Goal: Task Accomplishment & Management: Manage account settings

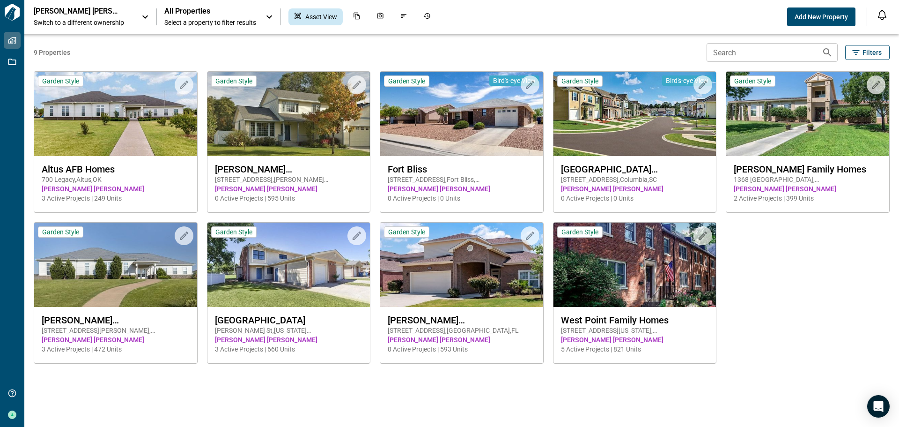
click at [146, 17] on icon at bounding box center [145, 16] width 11 height 11
click at [146, 16] on icon at bounding box center [145, 17] width 11 height 11
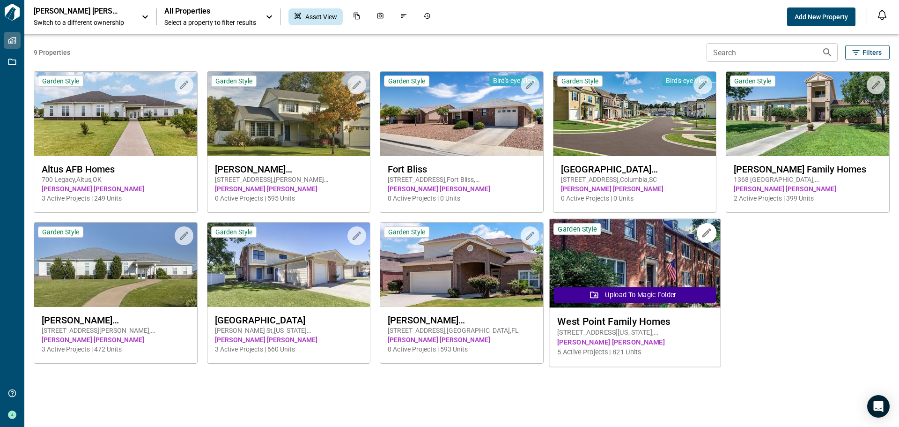
click at [631, 262] on img at bounding box center [634, 263] width 171 height 89
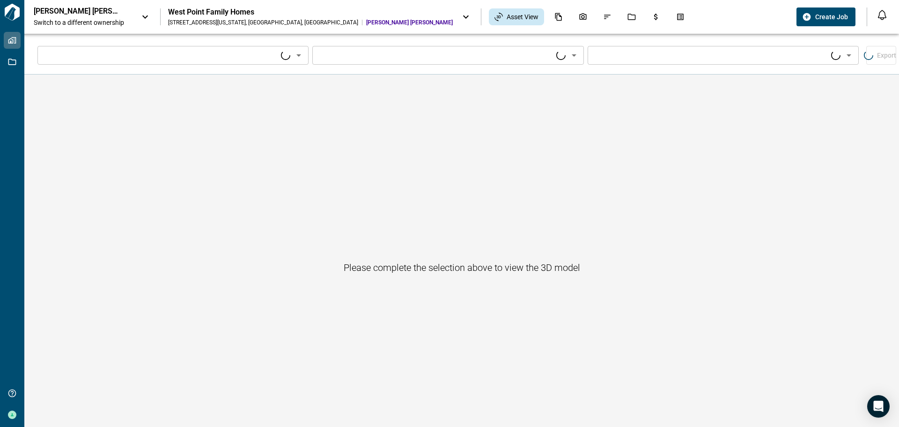
type input "****"
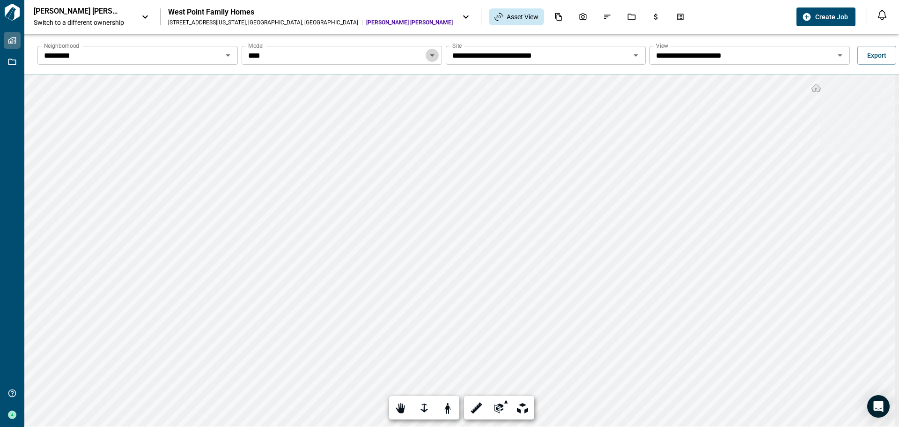
click at [430, 56] on icon "Open" at bounding box center [432, 55] width 5 height 2
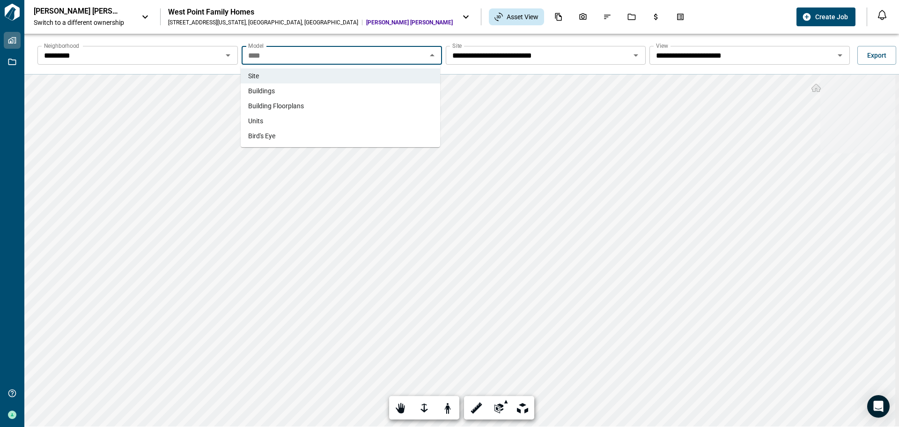
click at [287, 110] on span "Building Floorplans" at bounding box center [276, 105] width 56 height 9
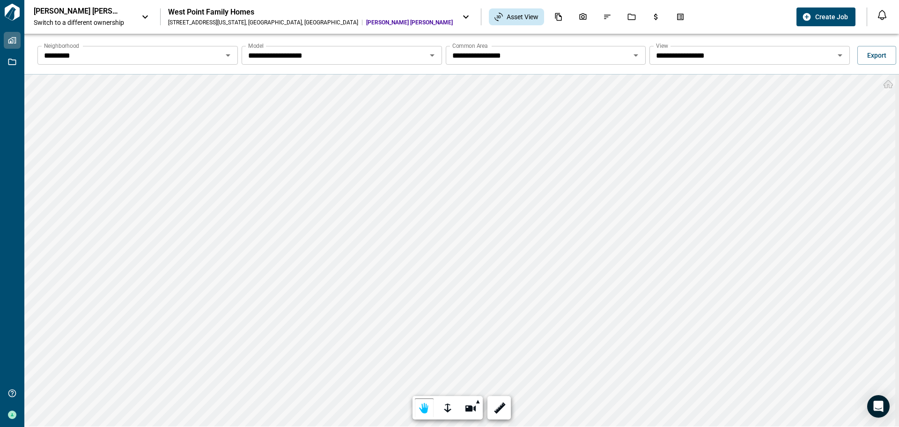
click at [430, 55] on icon "Open" at bounding box center [432, 55] width 5 height 2
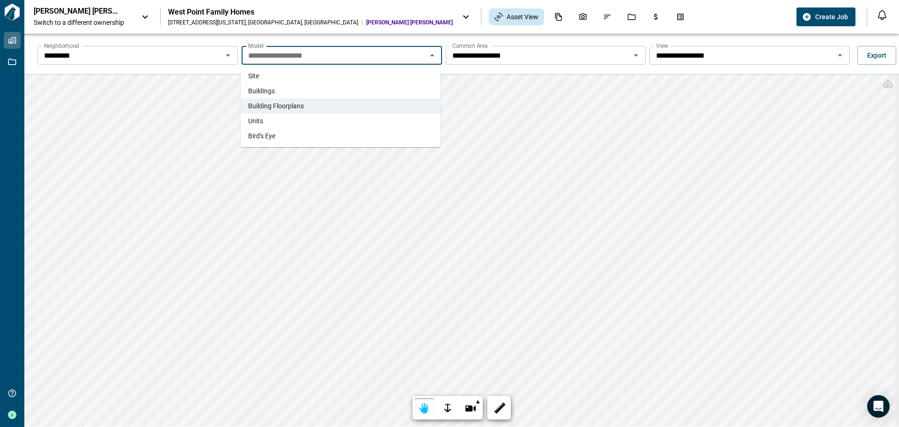
click at [278, 136] on li "Bird's Eye" at bounding box center [341, 135] width 200 height 15
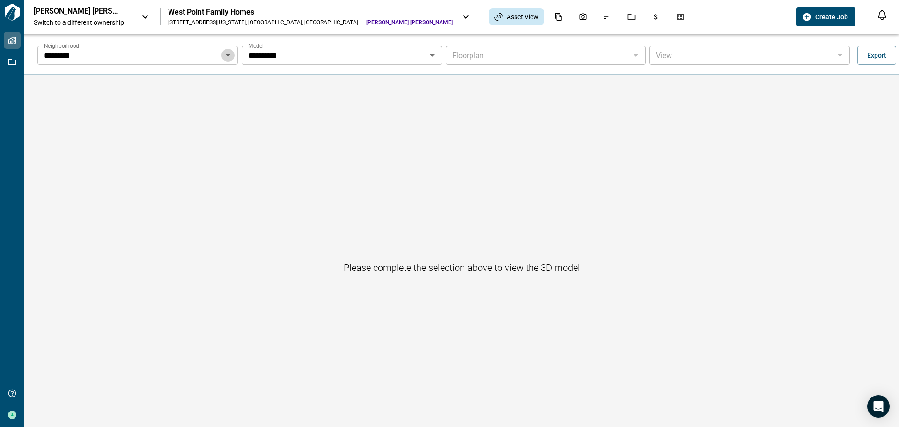
click at [232, 55] on icon "Open" at bounding box center [227, 55] width 11 height 11
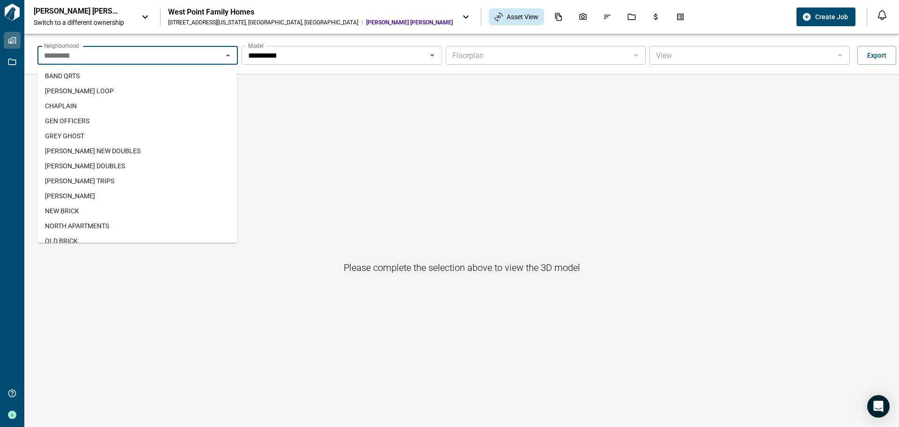
click at [75, 120] on span "GEN OFFICERS" at bounding box center [67, 120] width 44 height 9
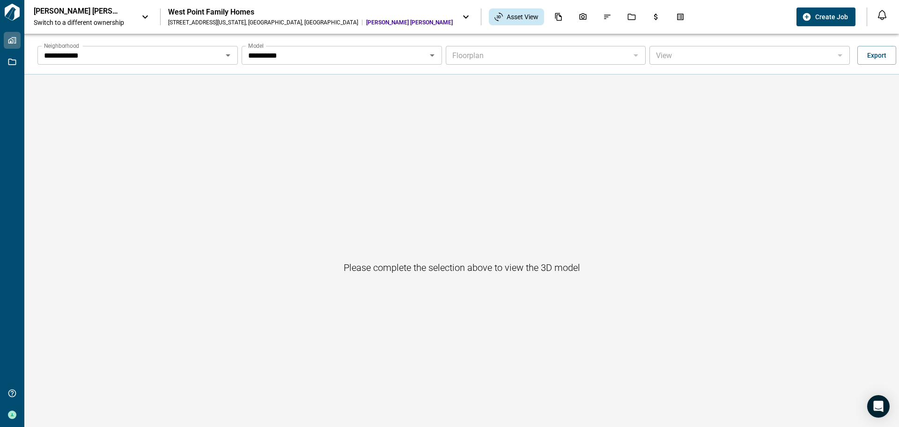
click at [431, 57] on icon "Open" at bounding box center [432, 55] width 11 height 11
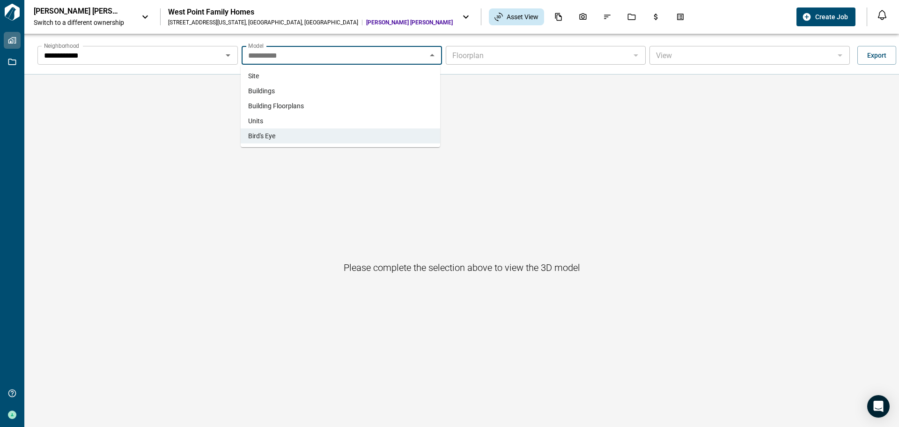
click at [274, 75] on li "Site" at bounding box center [341, 75] width 200 height 15
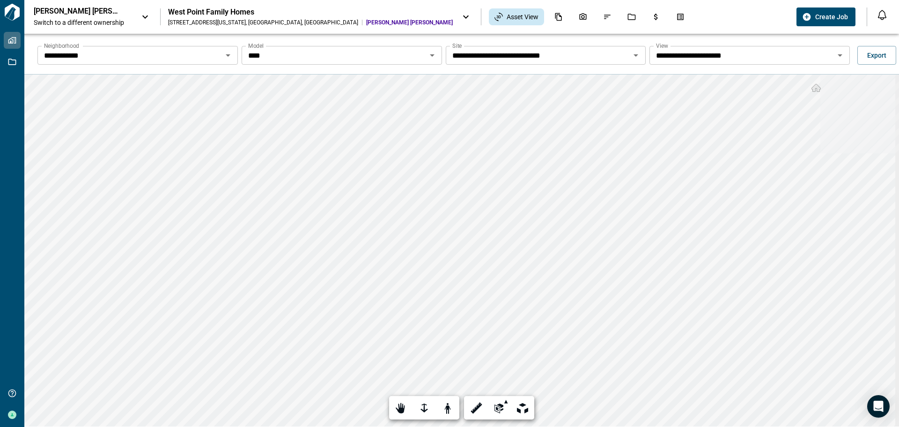
click at [836, 57] on icon "Open" at bounding box center [840, 55] width 11 height 11
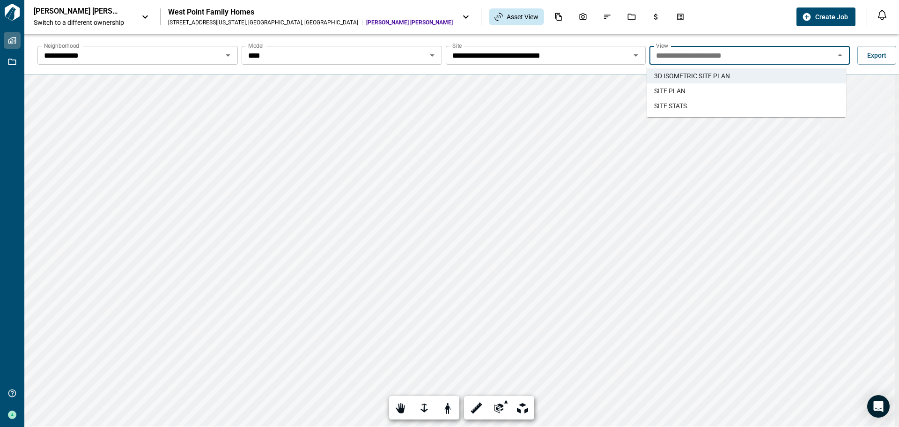
click at [676, 92] on span "SITE PLAN" at bounding box center [669, 90] width 31 height 9
